Goal: Information Seeking & Learning: Learn about a topic

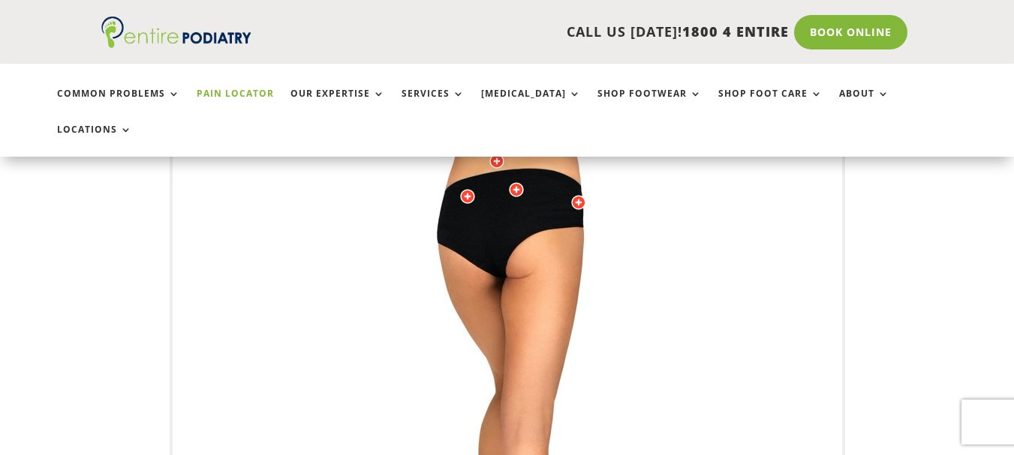
scroll to position [510, 0]
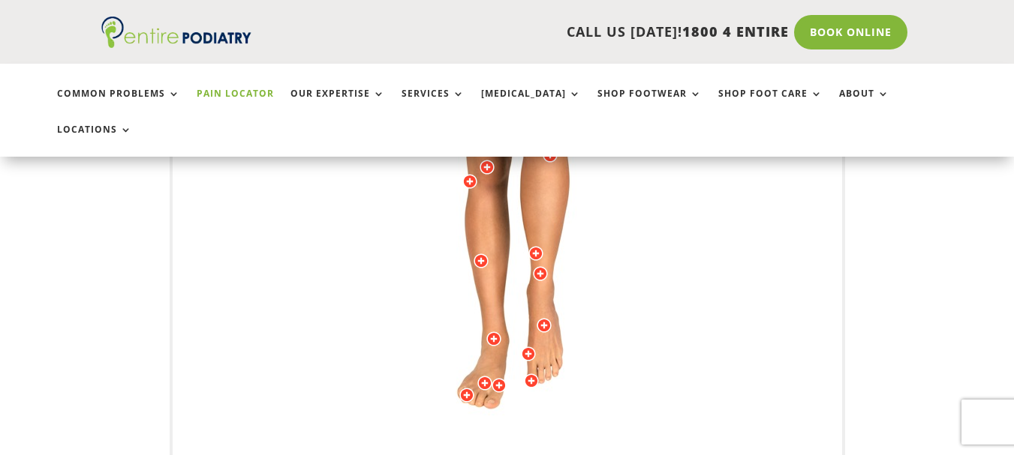
drag, startPoint x: 551, startPoint y: 254, endPoint x: 530, endPoint y: 249, distance: 22.4
click at [530, 249] on img at bounding box center [507, 175] width 414 height 600
click at [540, 266] on div at bounding box center [540, 273] width 15 height 15
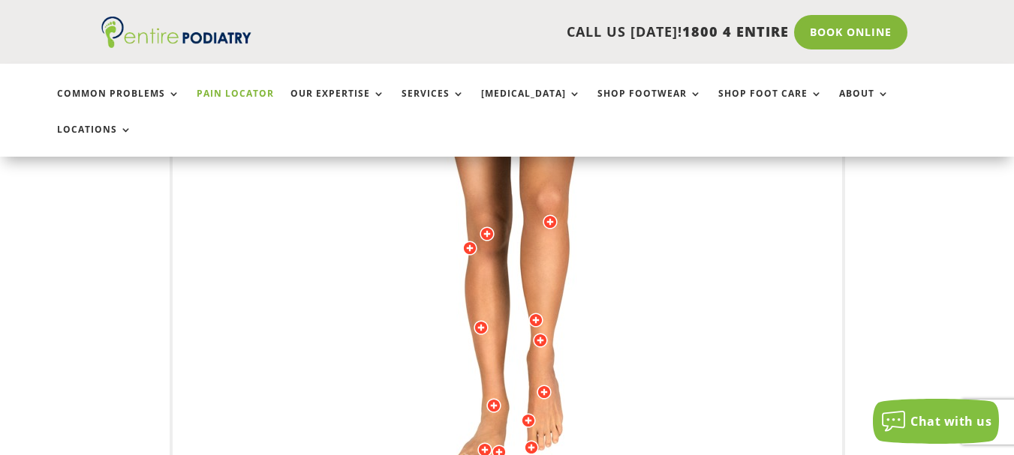
drag, startPoint x: 540, startPoint y: 305, endPoint x: 534, endPoint y: 281, distance: 24.0
click at [534, 281] on div "Licensed to Lee-Archer Arts & Media Powered by WebRotate 360 ©" at bounding box center [507, 242] width 669 height 742
click at [534, 313] on div at bounding box center [535, 320] width 15 height 15
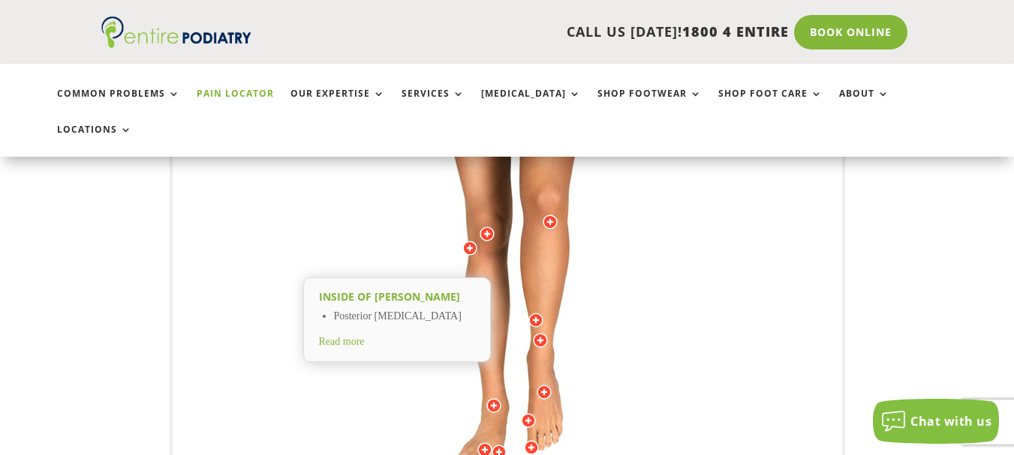
click at [537, 333] on div at bounding box center [540, 340] width 15 height 15
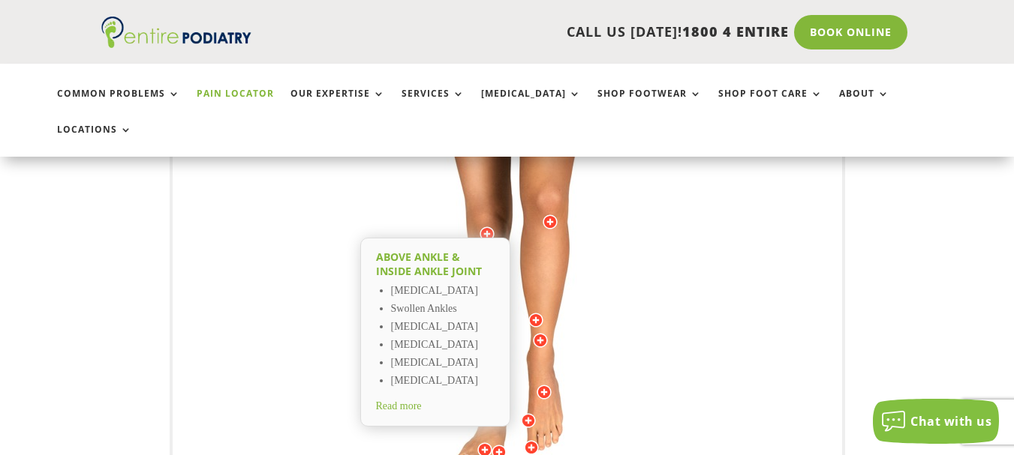
click at [537, 313] on div at bounding box center [535, 320] width 15 height 15
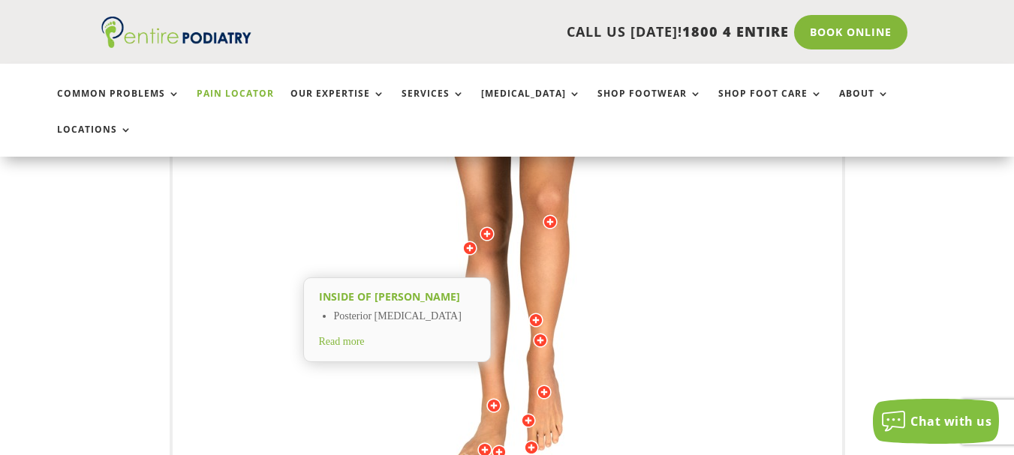
click at [539, 333] on div at bounding box center [540, 340] width 15 height 15
